Goal: Use online tool/utility: Use online tool/utility

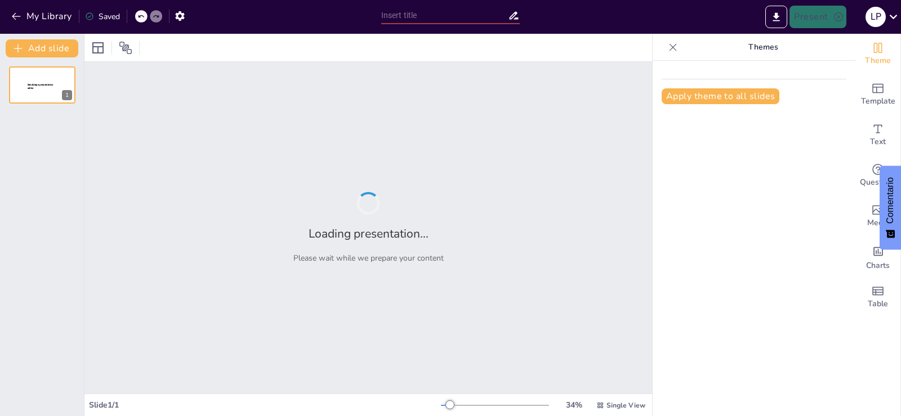
type input "IA al Alcance: Estrategias para Enseñar a Profesionales de Varias Disciplinas"
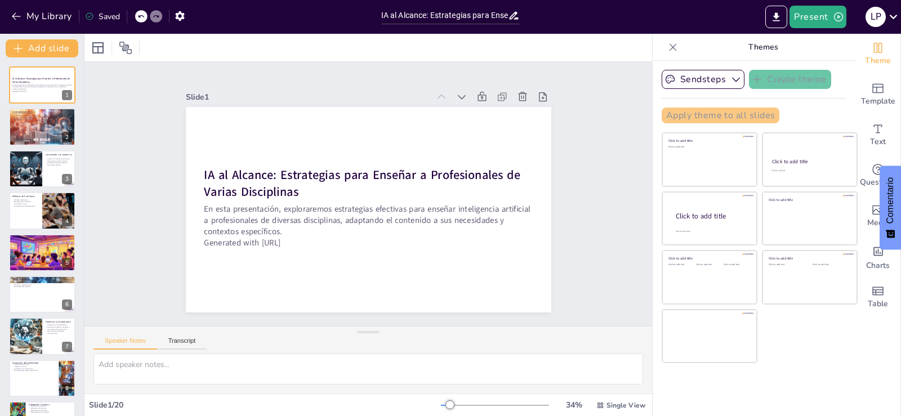
checkbox input "true"
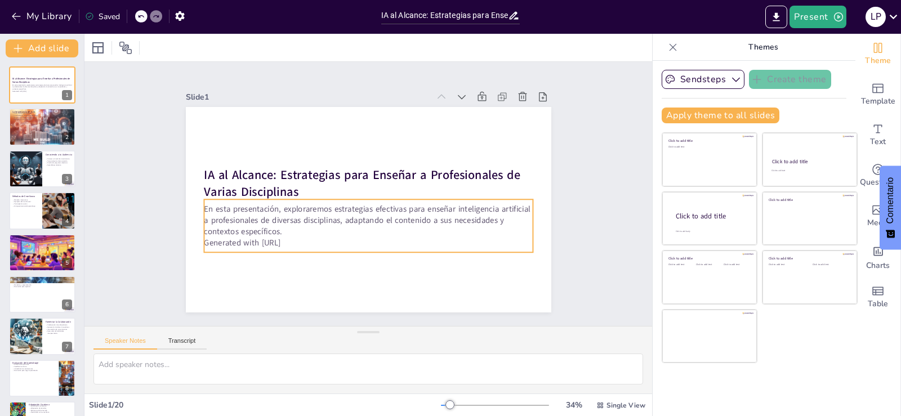
checkbox input "true"
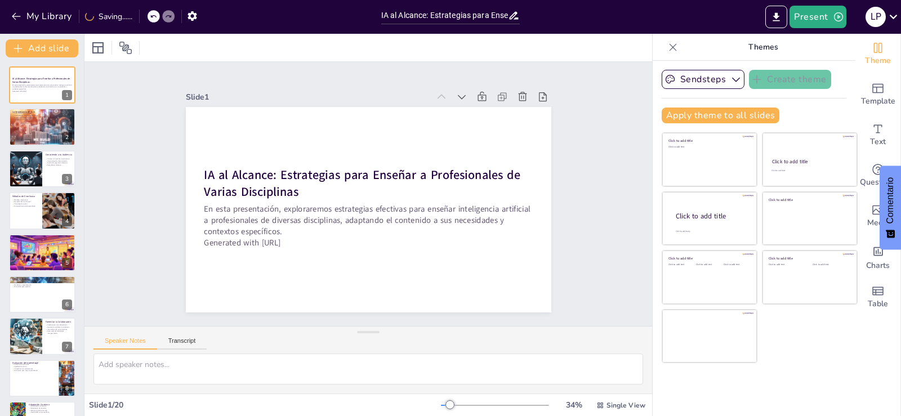
checkbox input "true"
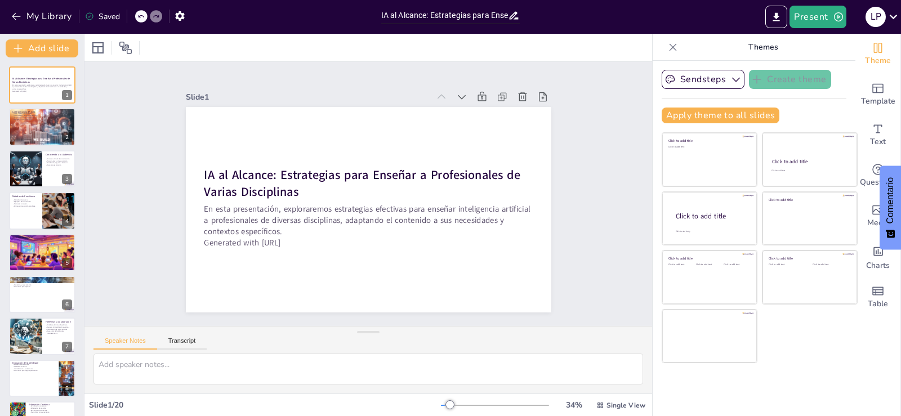
checkbox input "true"
